Goal: Task Accomplishment & Management: Use online tool/utility

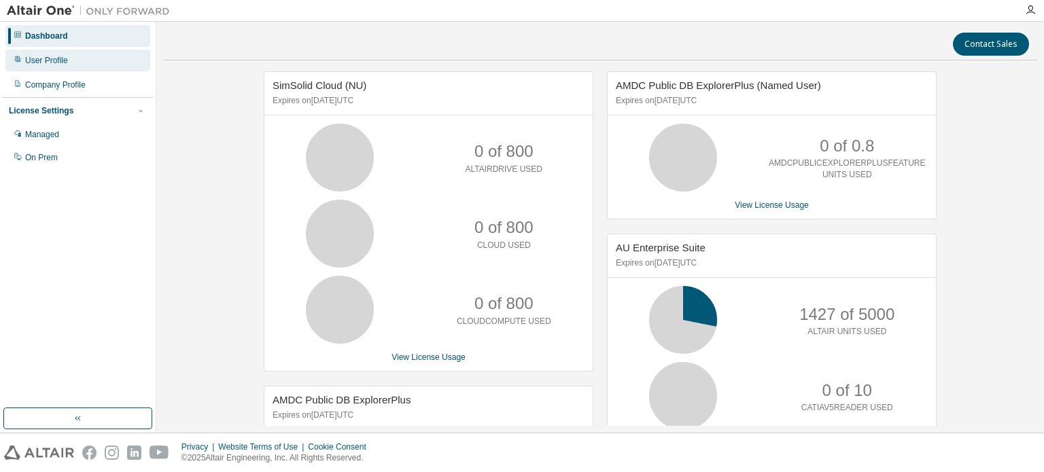
click at [60, 51] on div "User Profile" at bounding box center [77, 61] width 145 height 22
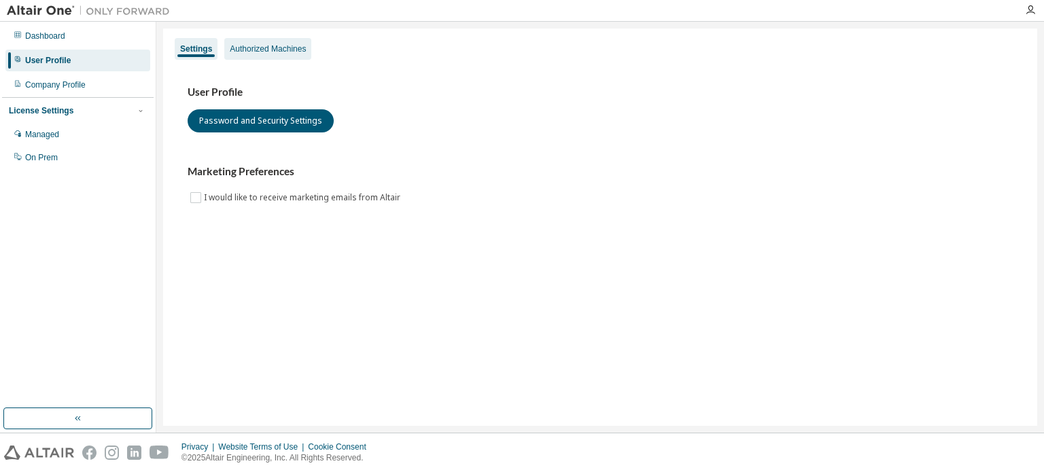
click at [291, 50] on div "Authorized Machines" at bounding box center [268, 48] width 76 height 11
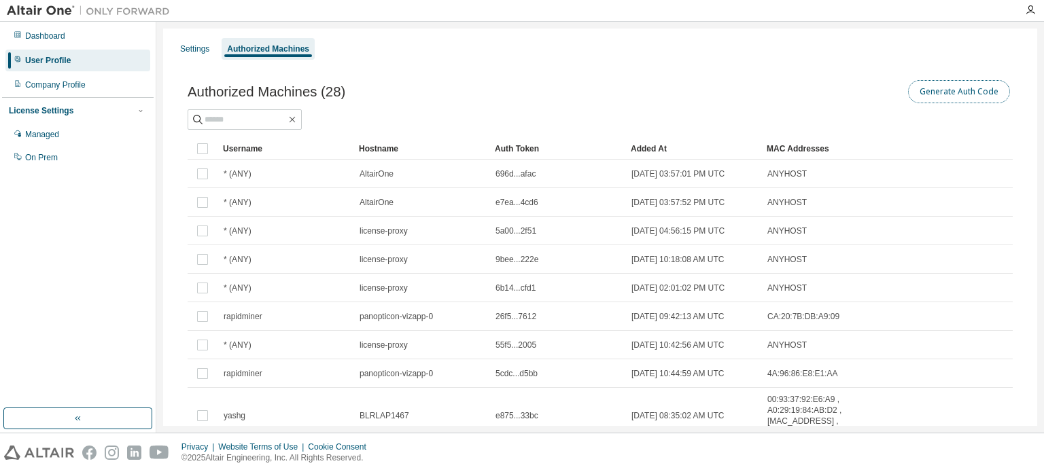
click at [938, 100] on button "Generate Auth Code" at bounding box center [959, 91] width 102 height 23
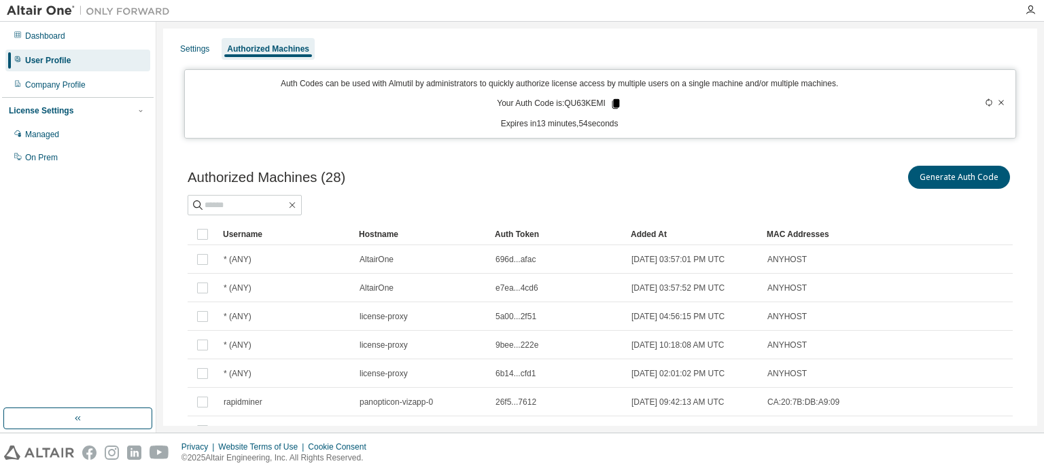
click at [612, 103] on icon at bounding box center [615, 104] width 7 height 10
